Goal: Check status: Check status

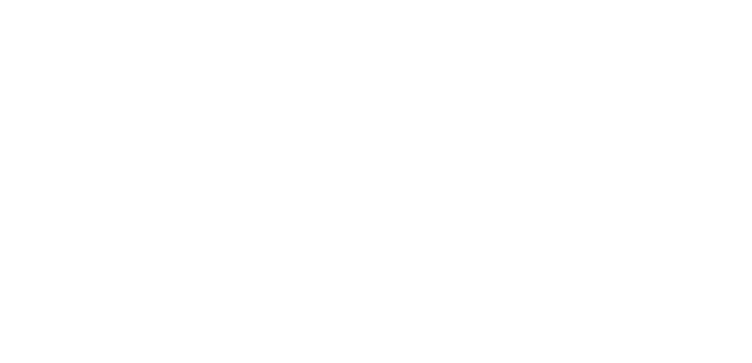
select select
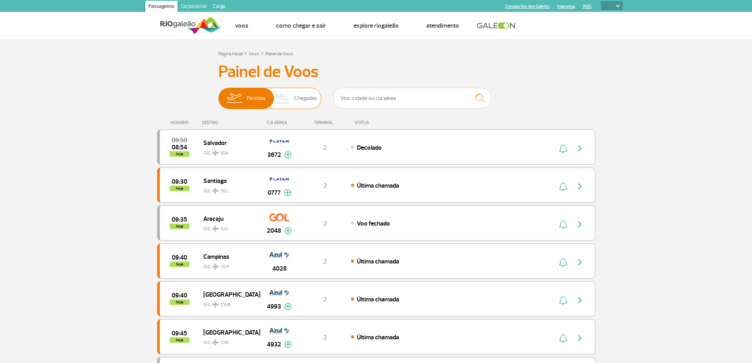
click at [308, 106] on span "Chegadas" at bounding box center [305, 98] width 23 height 21
click at [218, 94] on input "Partidas Chegadas" at bounding box center [218, 94] width 0 height 0
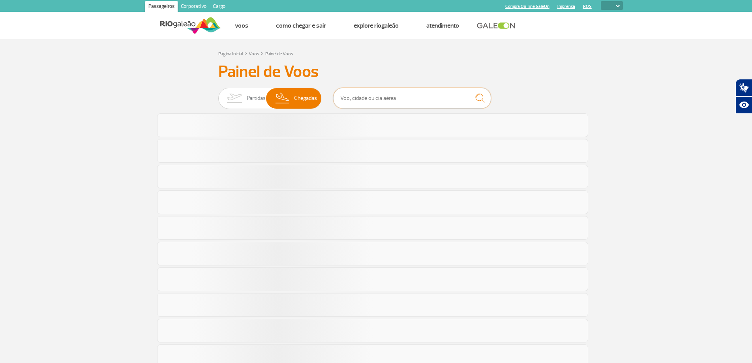
click at [371, 98] on input "text" at bounding box center [412, 98] width 158 height 21
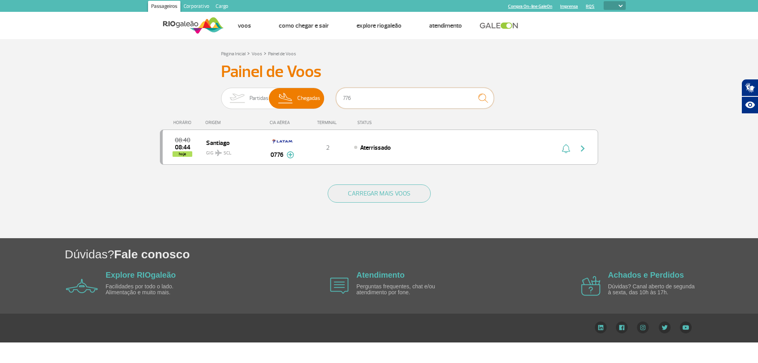
click at [355, 96] on input "776" at bounding box center [415, 98] width 158 height 21
click at [369, 97] on input "762" at bounding box center [415, 98] width 158 height 21
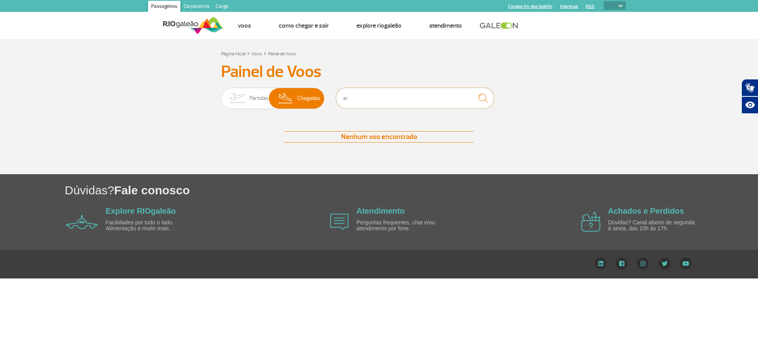
type input "a"
type input "1308"
